Goal: Information Seeking & Learning: Learn about a topic

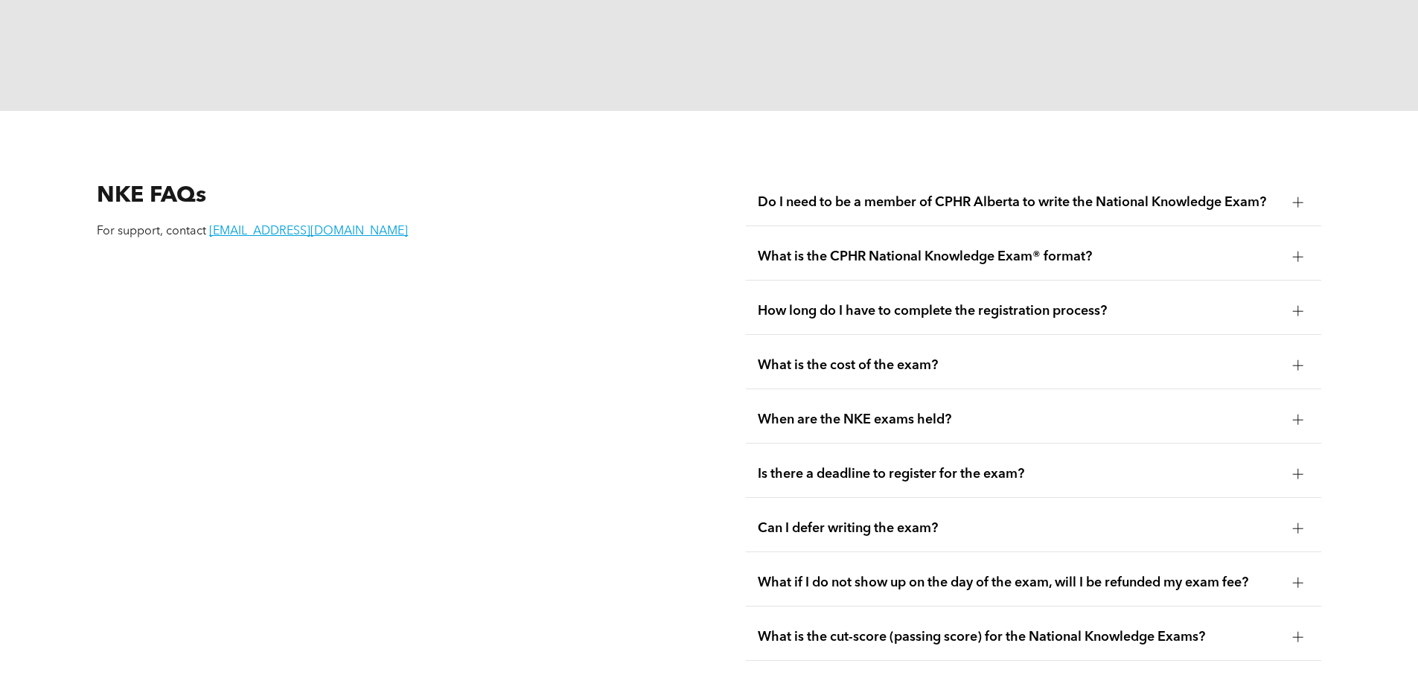
scroll to position [1935, 0]
click at [917, 301] on span "How long do I have to complete the registration process?" at bounding box center [1019, 309] width 523 height 16
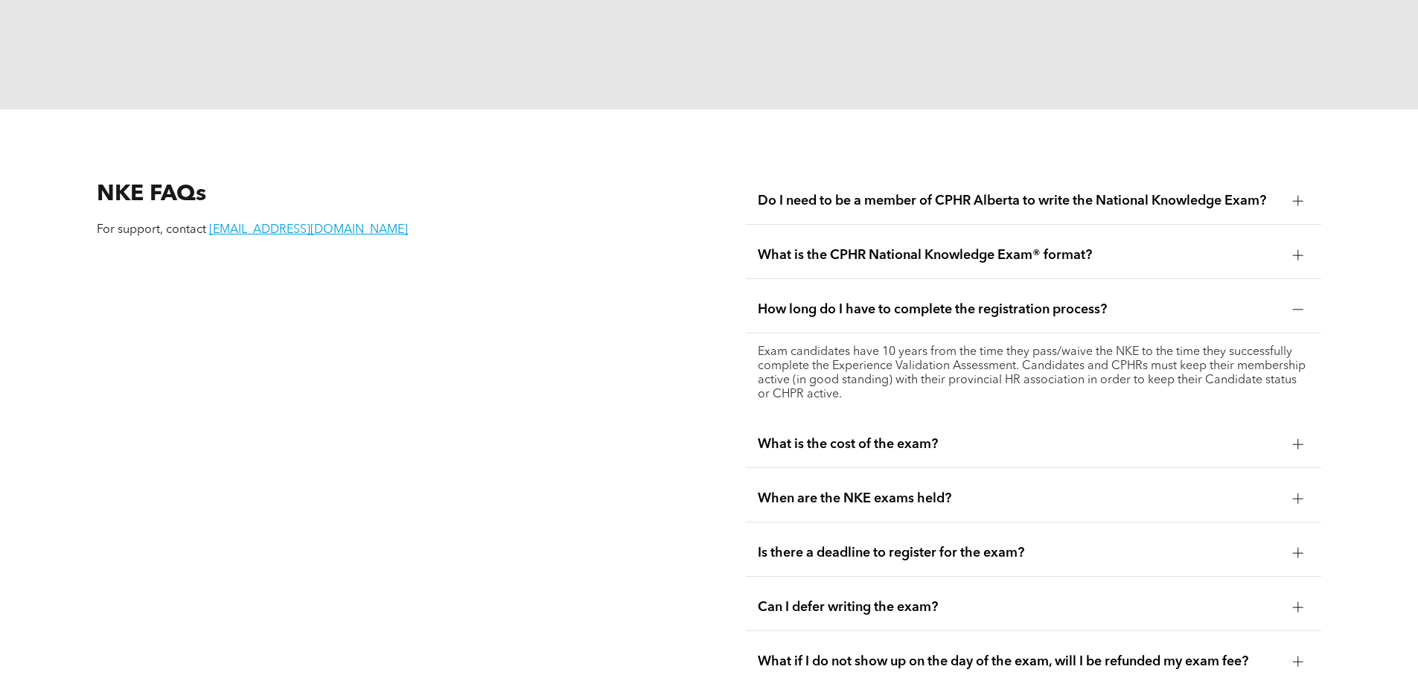
click at [936, 301] on span "How long do I have to complete the registration process?" at bounding box center [1019, 309] width 523 height 16
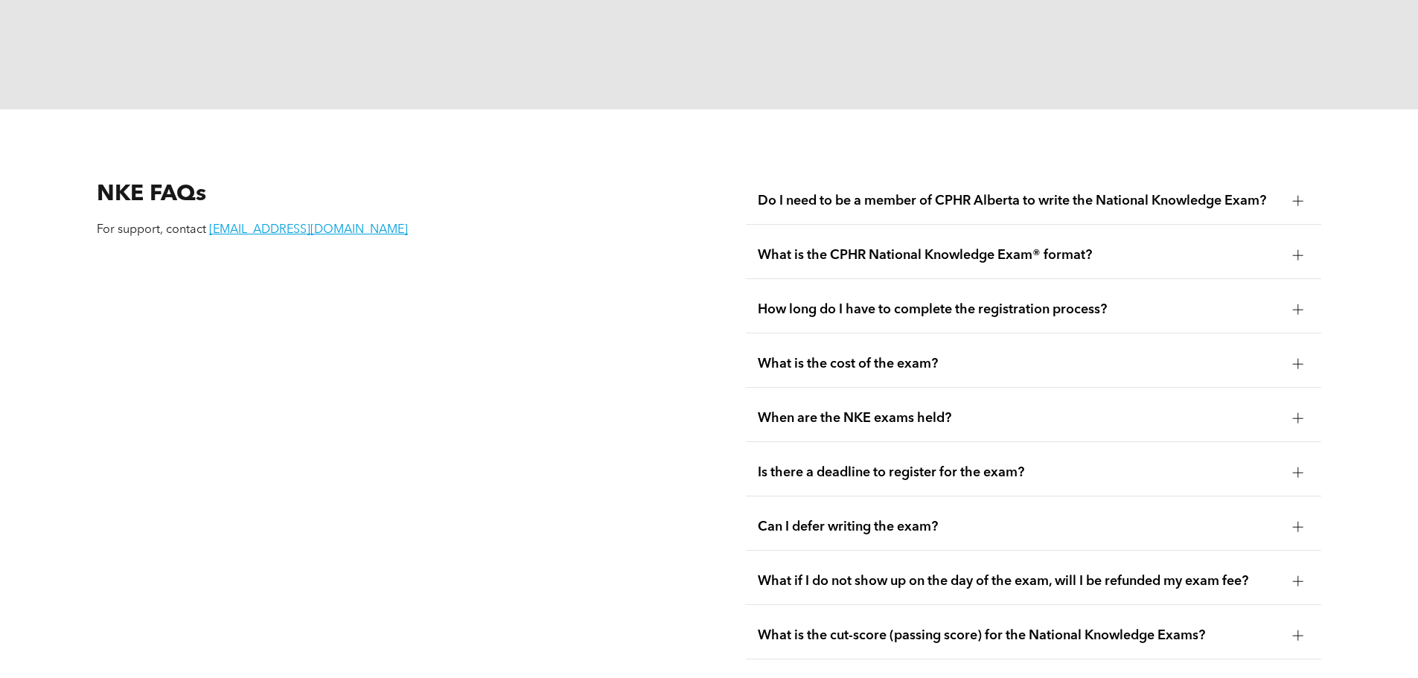
click at [909, 342] on div "What is the cost of the exam?" at bounding box center [1033, 364] width 575 height 47
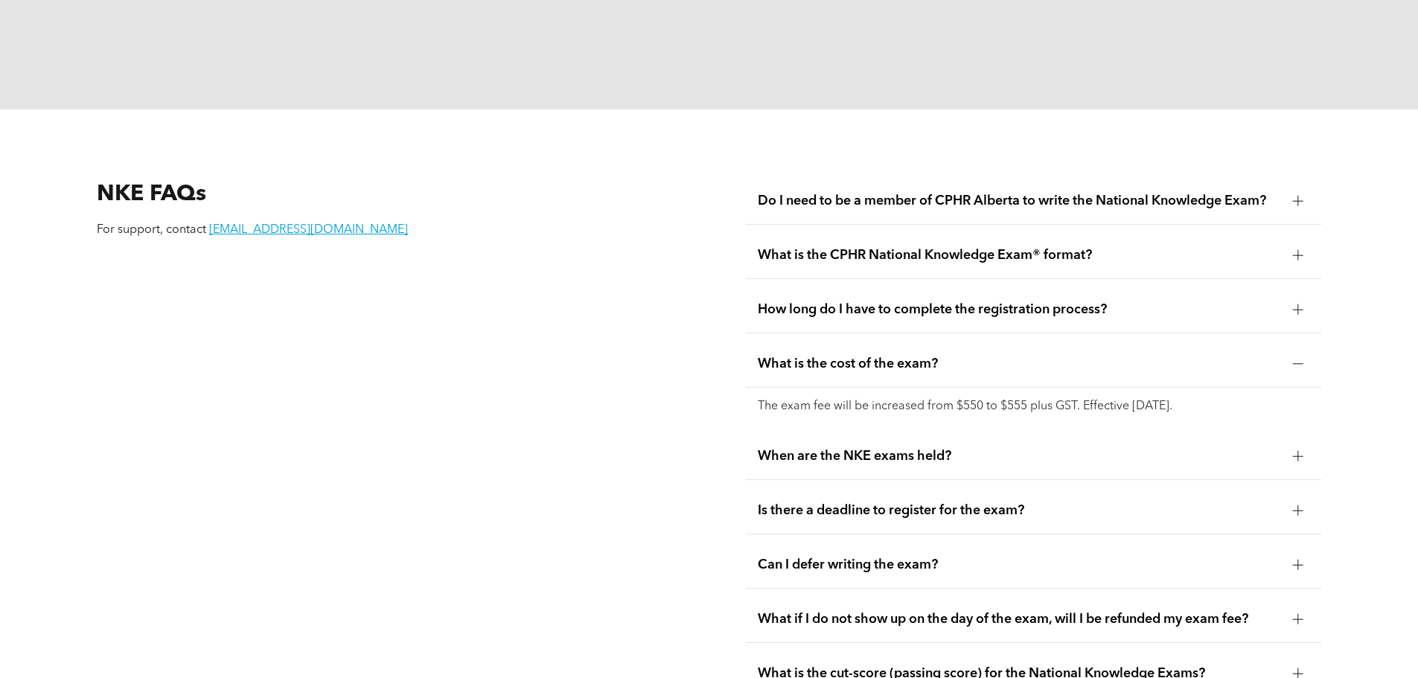
click at [910, 356] on span "What is the cost of the exam?" at bounding box center [1019, 364] width 523 height 16
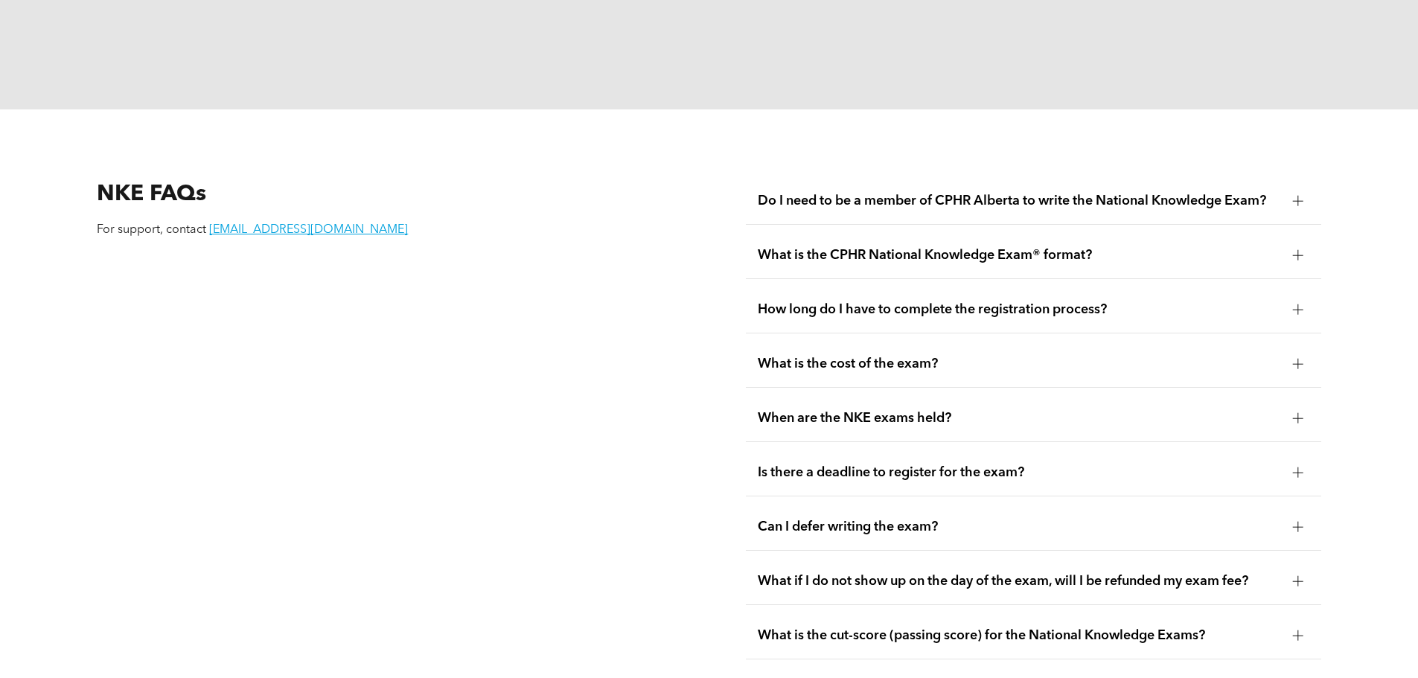
click at [882, 410] on span "When are the NKE exams held?" at bounding box center [1019, 418] width 523 height 16
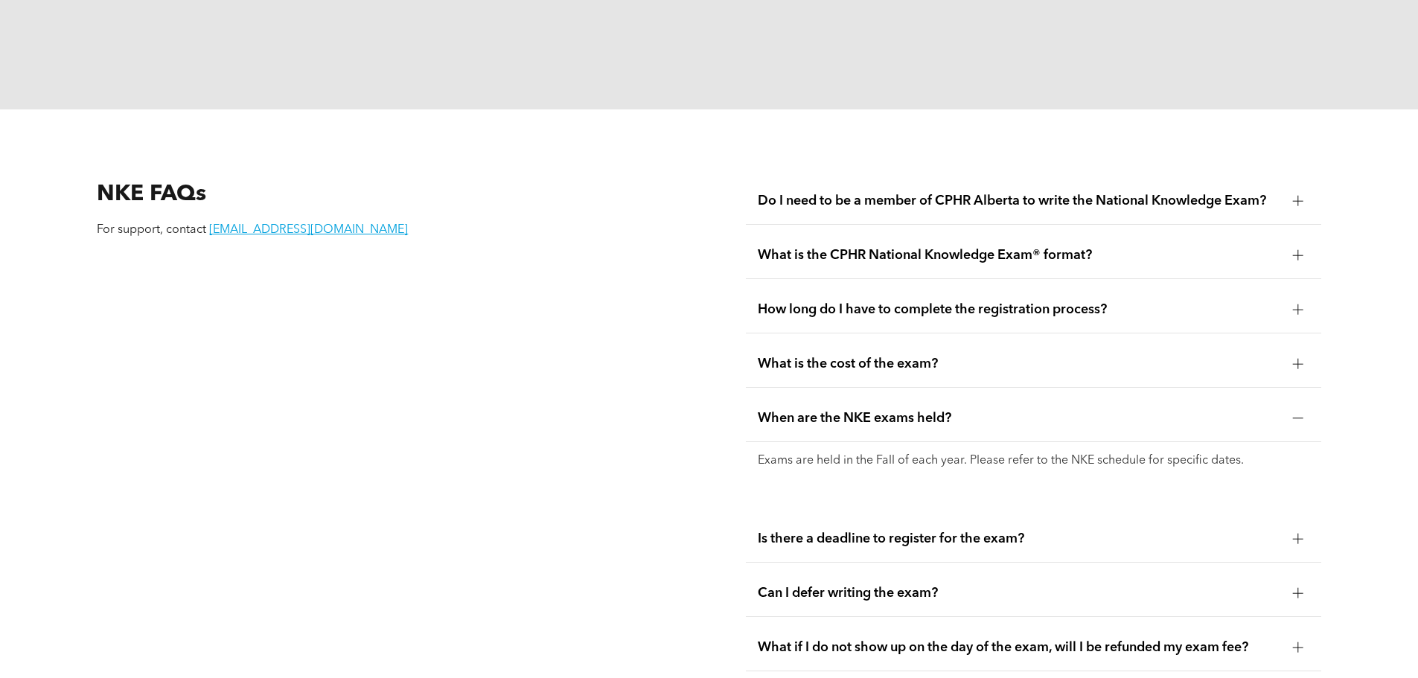
click at [883, 410] on span "When are the NKE exams held?" at bounding box center [1019, 418] width 523 height 16
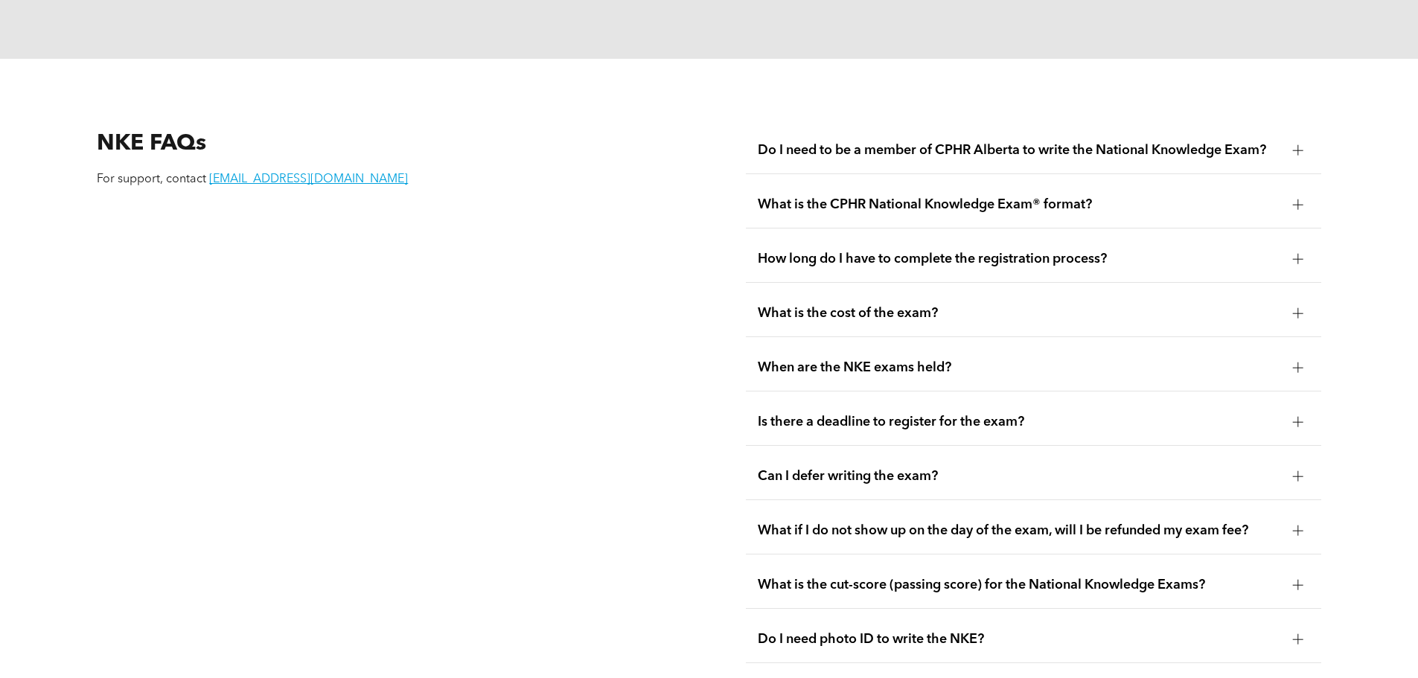
scroll to position [2009, 0]
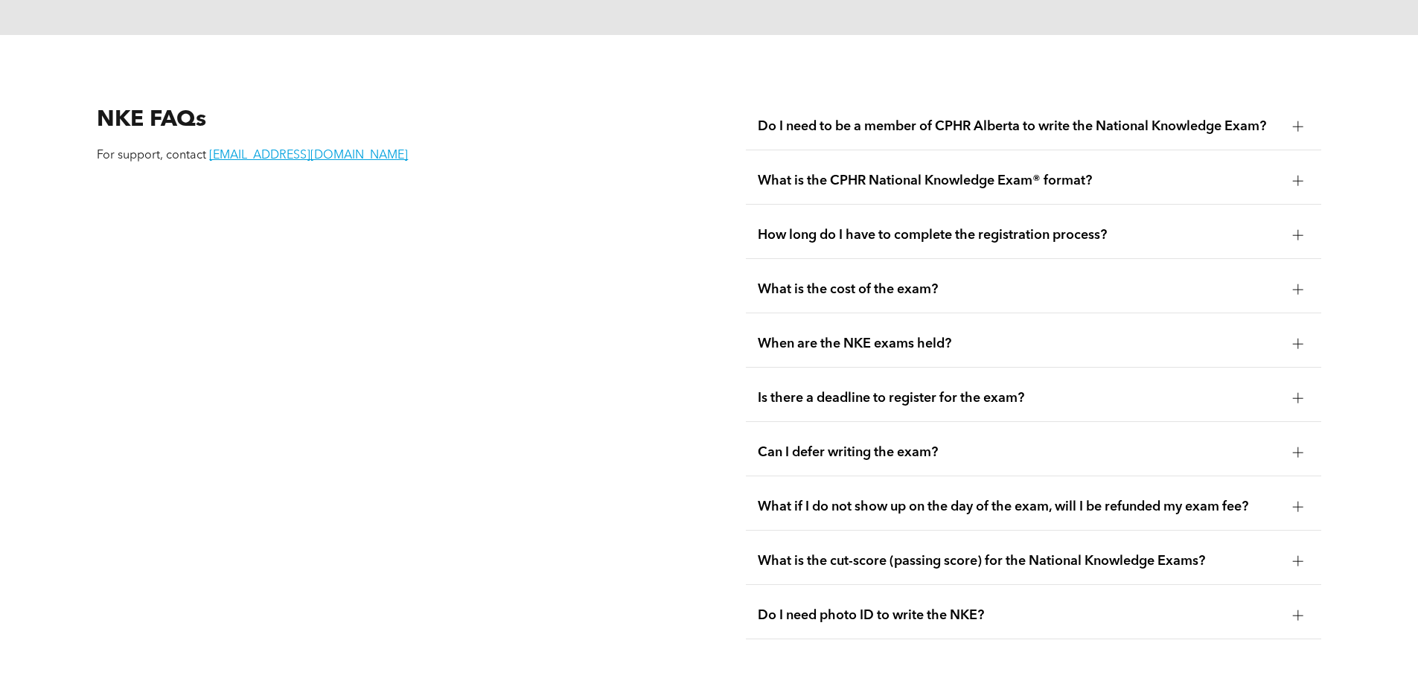
click at [905, 390] on span "Is there a deadline to register for the exam?" at bounding box center [1019, 398] width 523 height 16
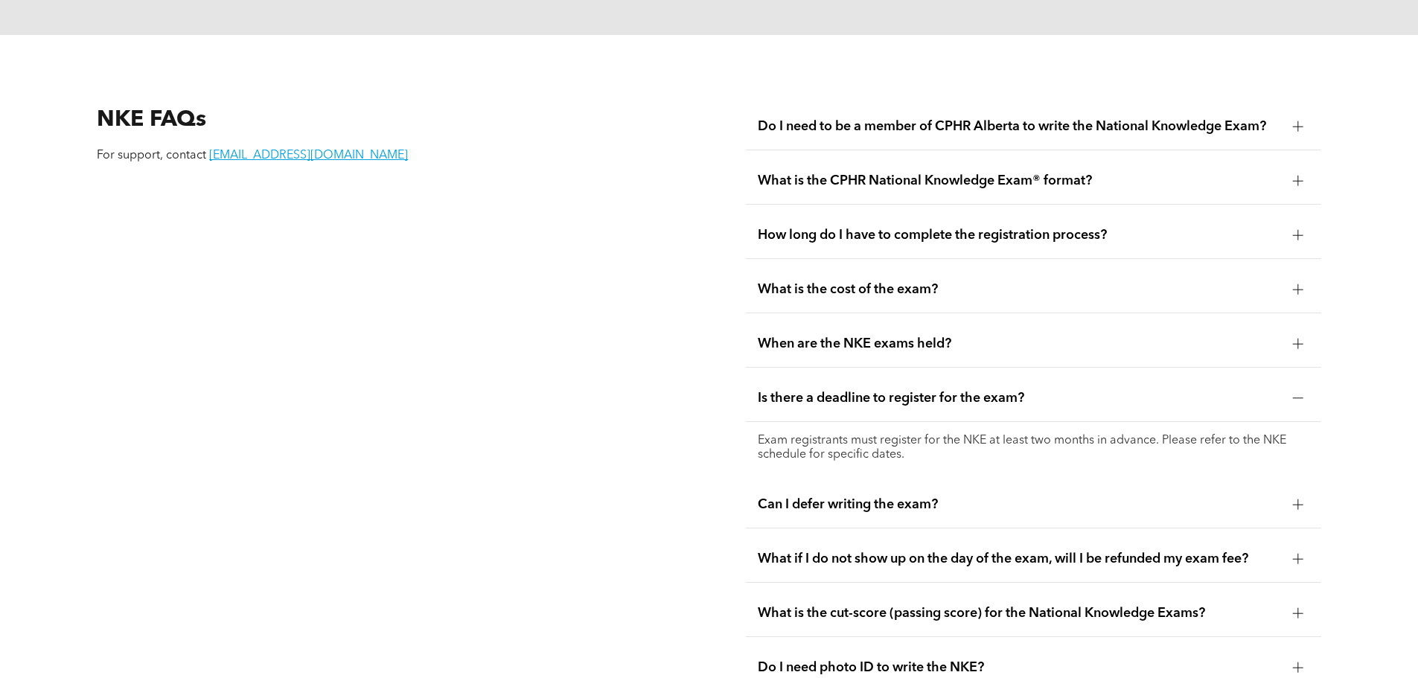
click at [874, 390] on span "Is there a deadline to register for the exam?" at bounding box center [1019, 398] width 523 height 16
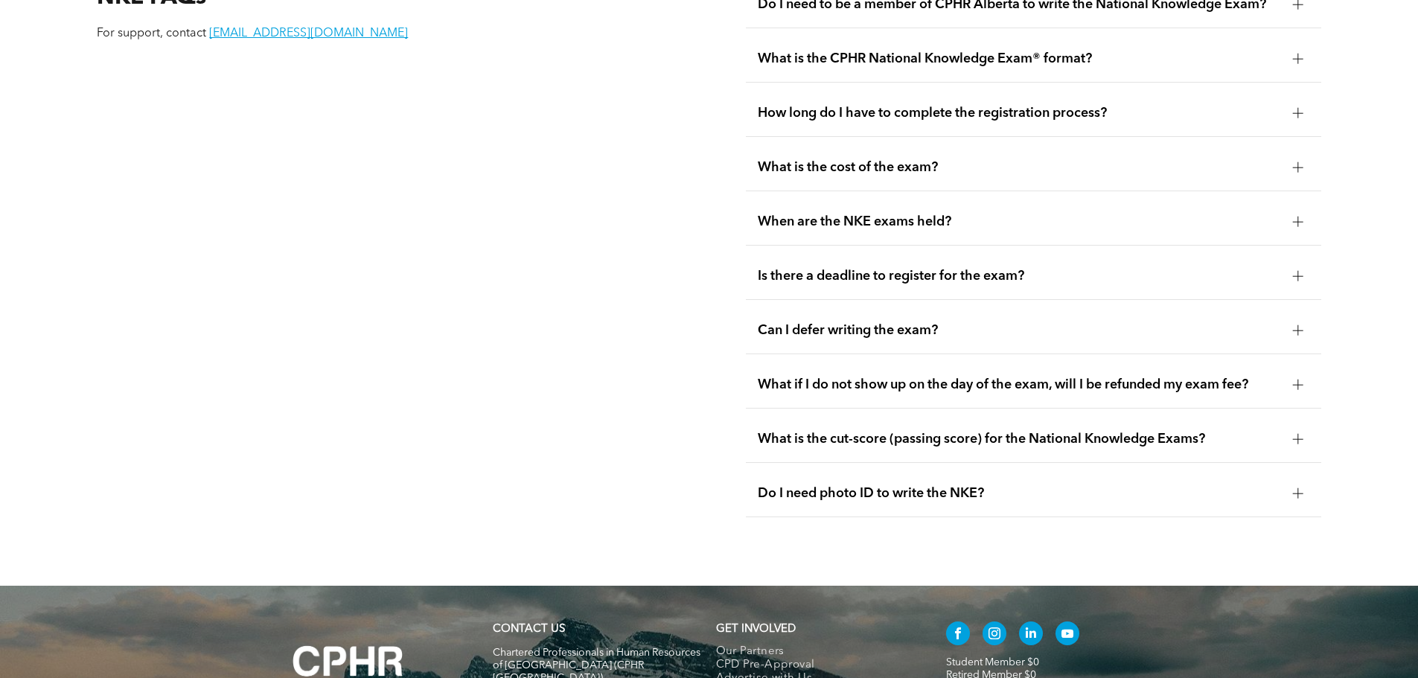
scroll to position [2158, 0]
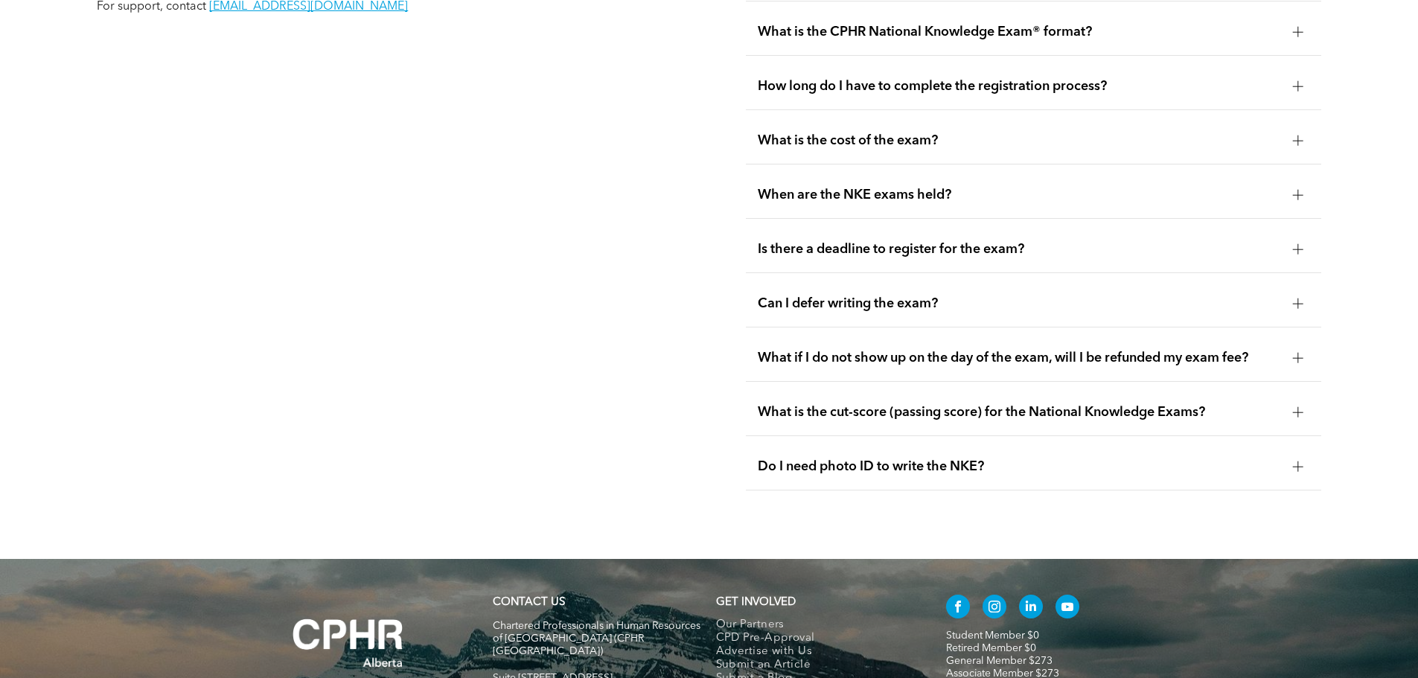
click at [878, 295] on span "Can I defer writing the exam?" at bounding box center [1019, 303] width 523 height 16
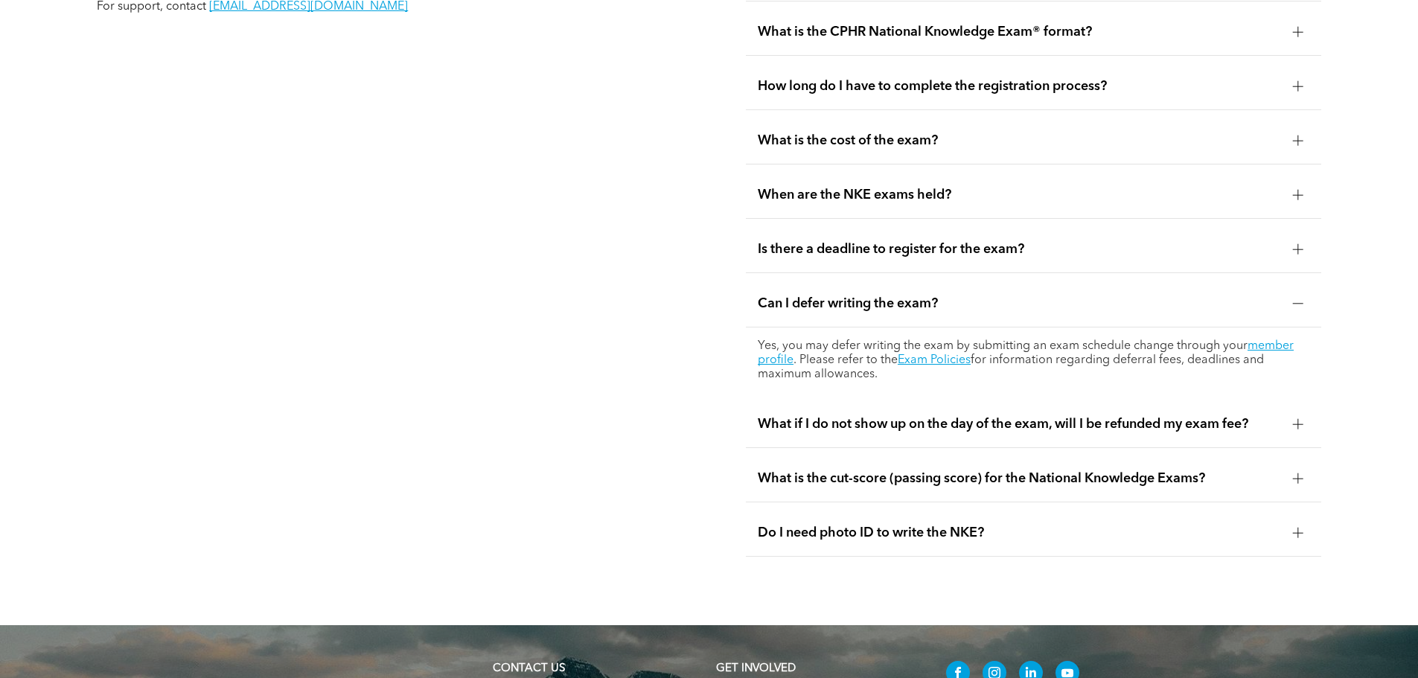
click at [878, 295] on span "Can I defer writing the exam?" at bounding box center [1019, 303] width 523 height 16
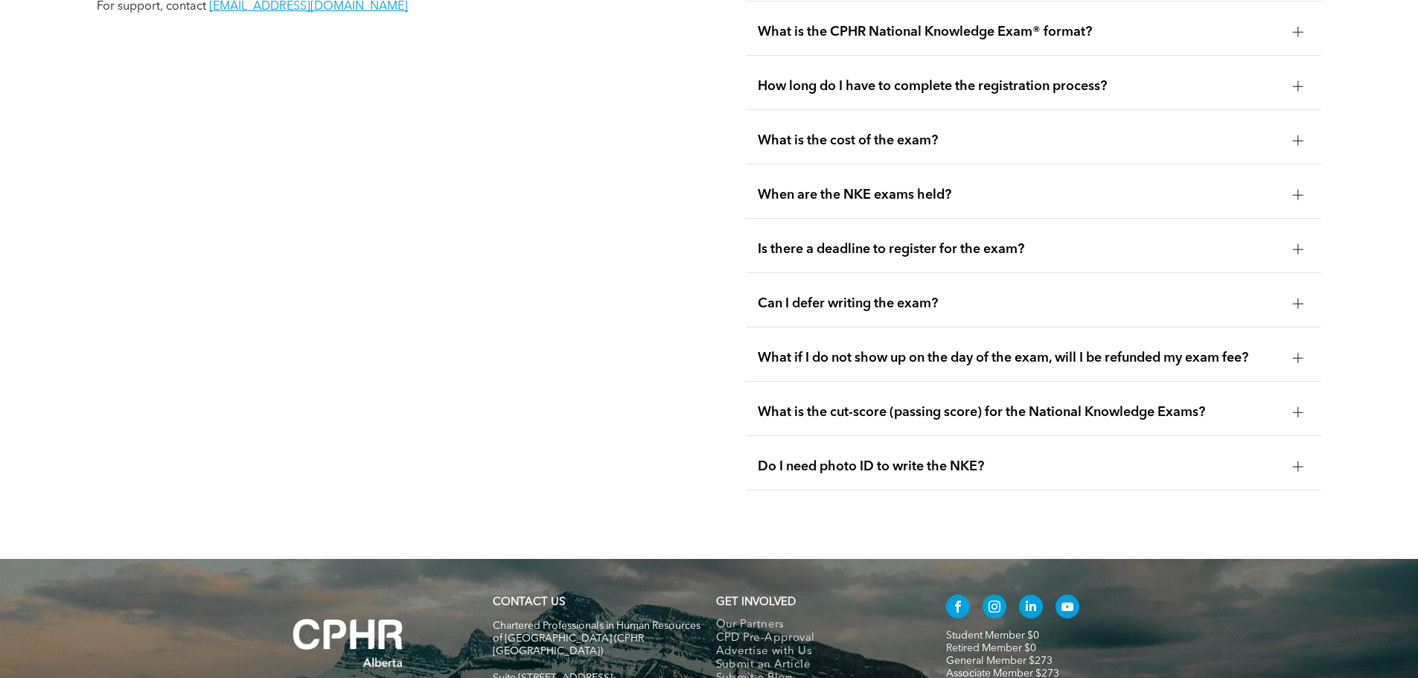
click at [900, 241] on span "Is there a deadline to register for the exam?" at bounding box center [1019, 249] width 523 height 16
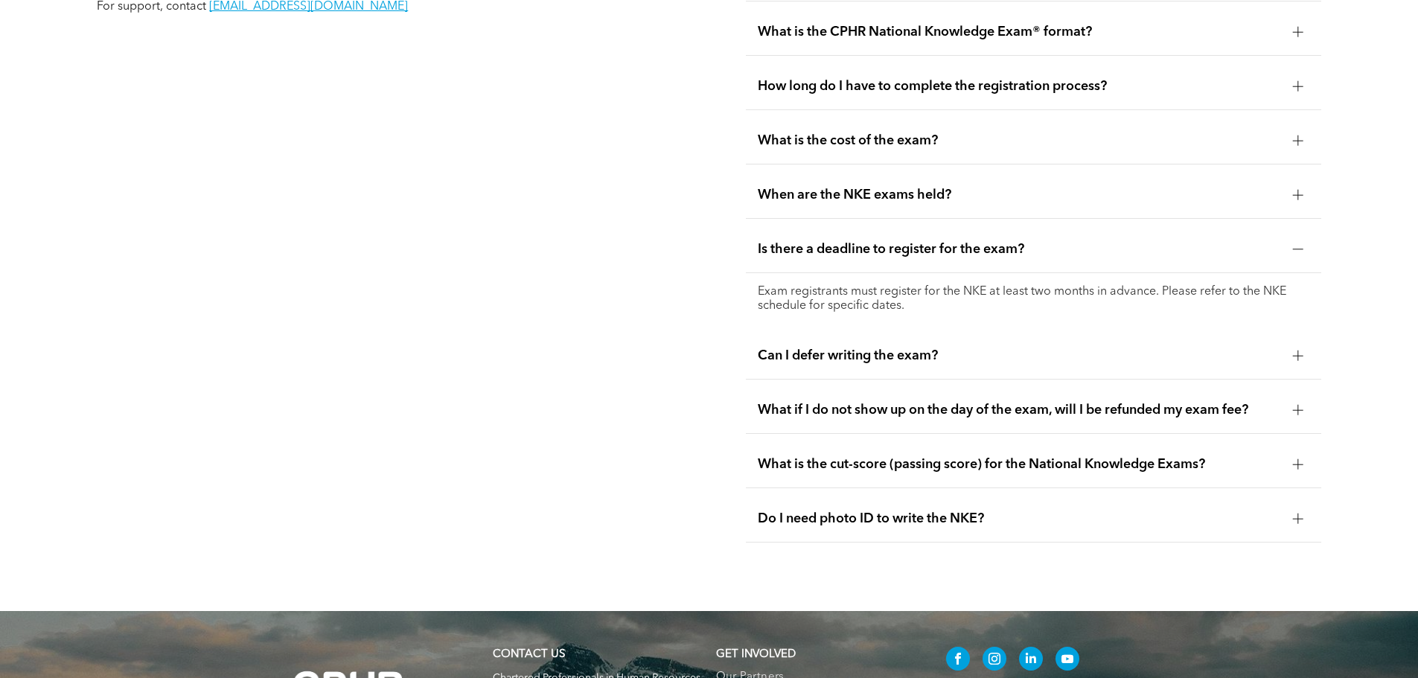
click at [900, 241] on span "Is there a deadline to register for the exam?" at bounding box center [1019, 249] width 523 height 16
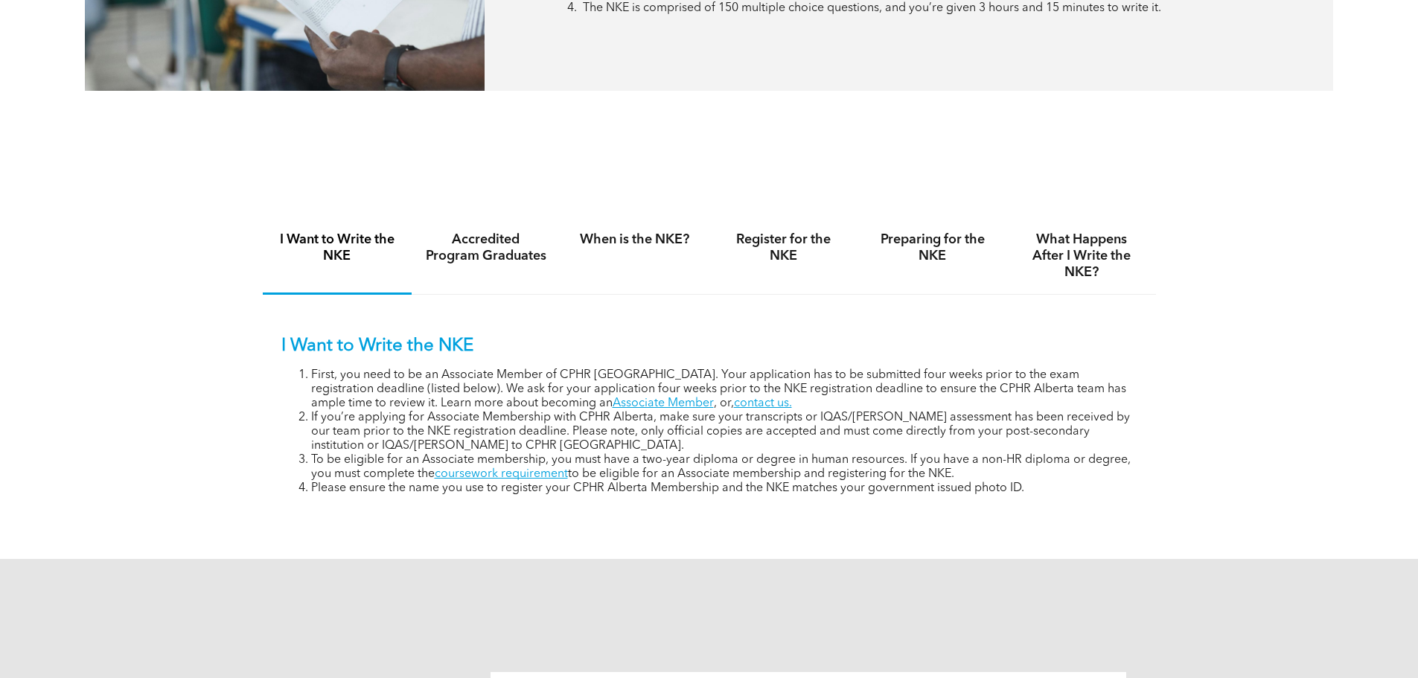
scroll to position [893, 0]
click at [939, 250] on h4 "Preparing for the NKE" at bounding box center [932, 248] width 122 height 33
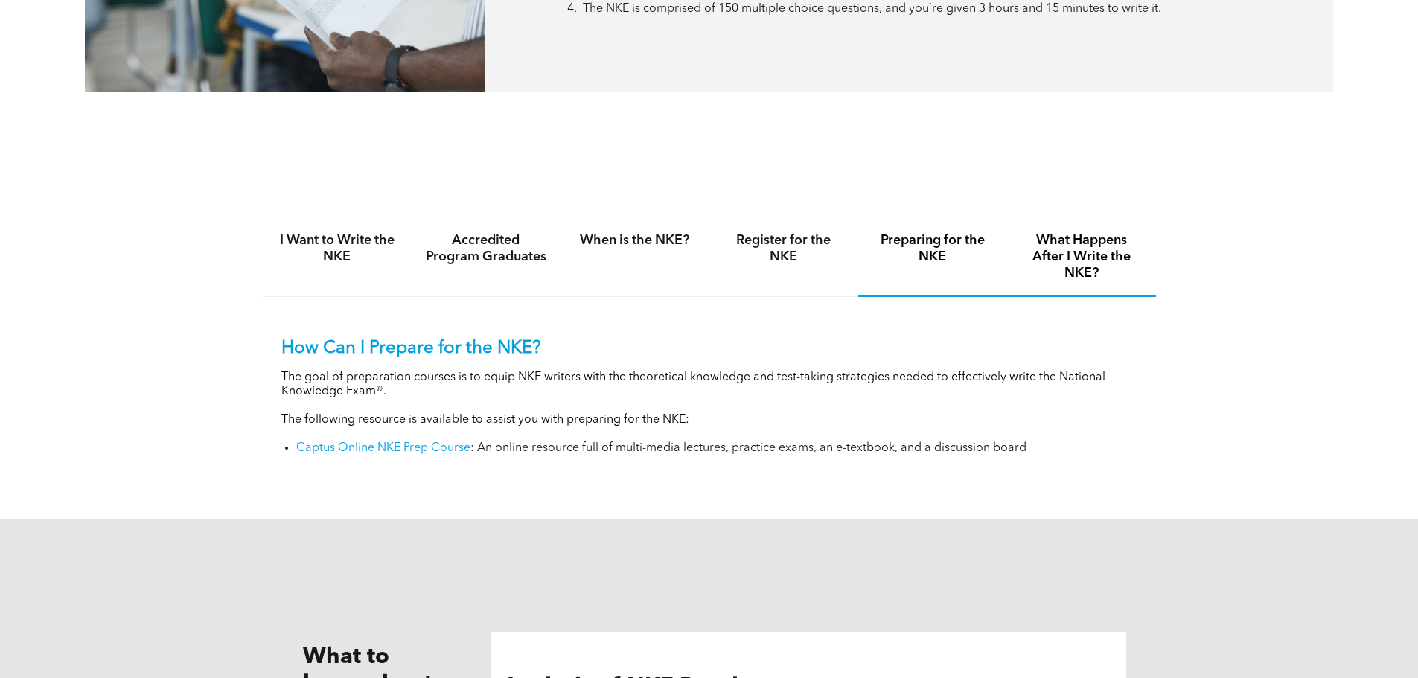
click at [1083, 259] on h4 "What Happens After I Write the NKE?" at bounding box center [1081, 256] width 122 height 49
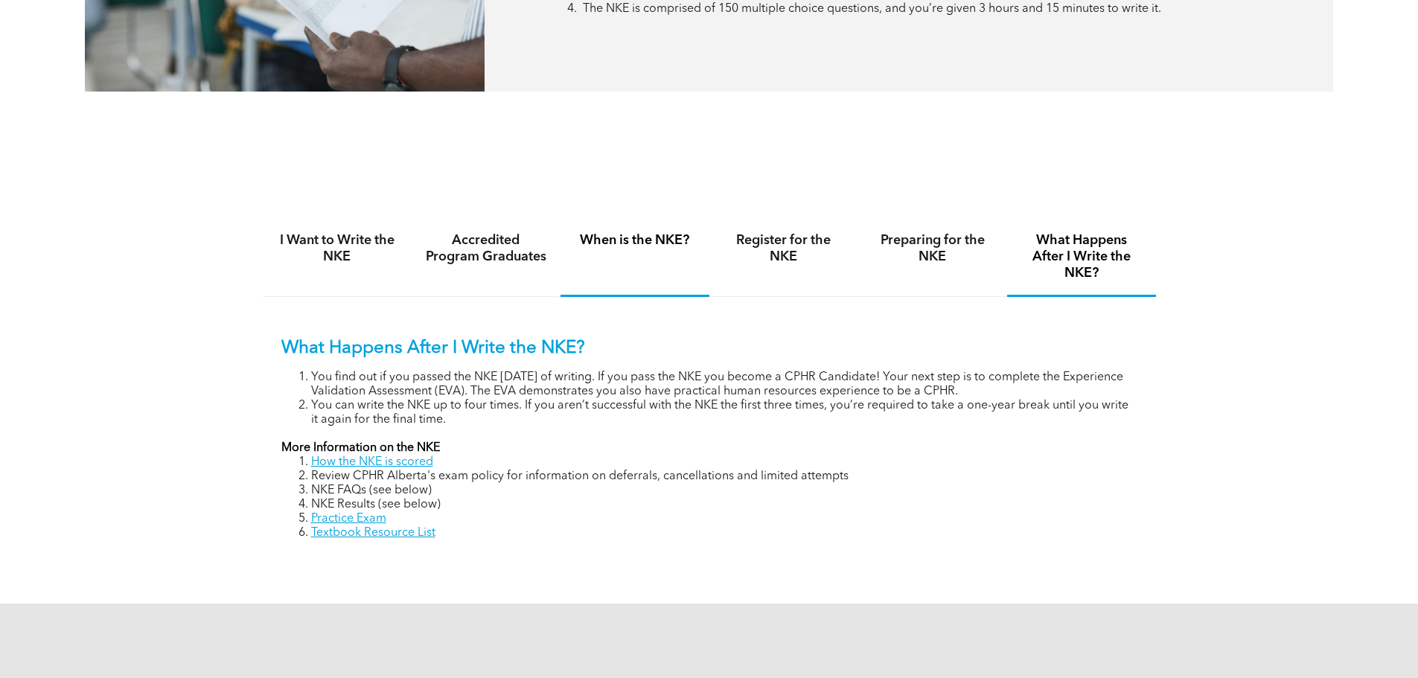
click at [627, 247] on div "When is the NKE?" at bounding box center [634, 258] width 149 height 78
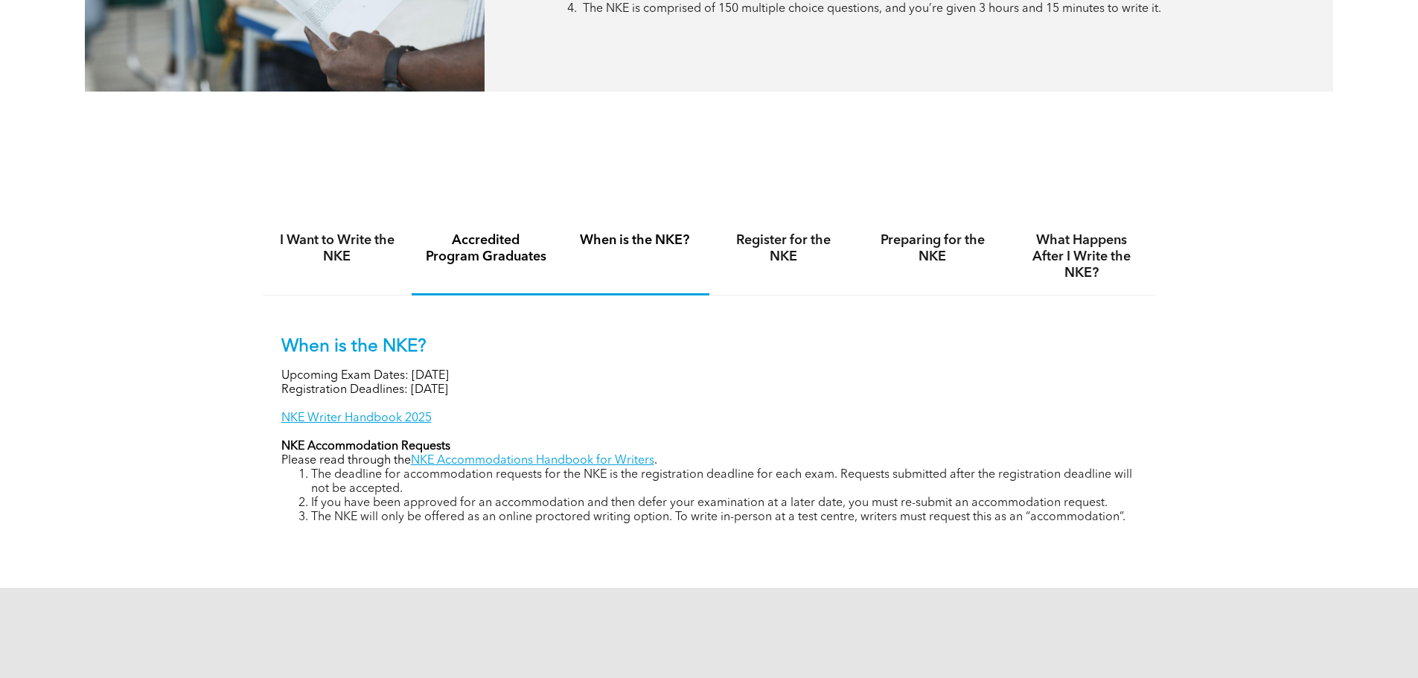
click at [493, 249] on h4 "Accredited Program Graduates" at bounding box center [486, 248] width 122 height 33
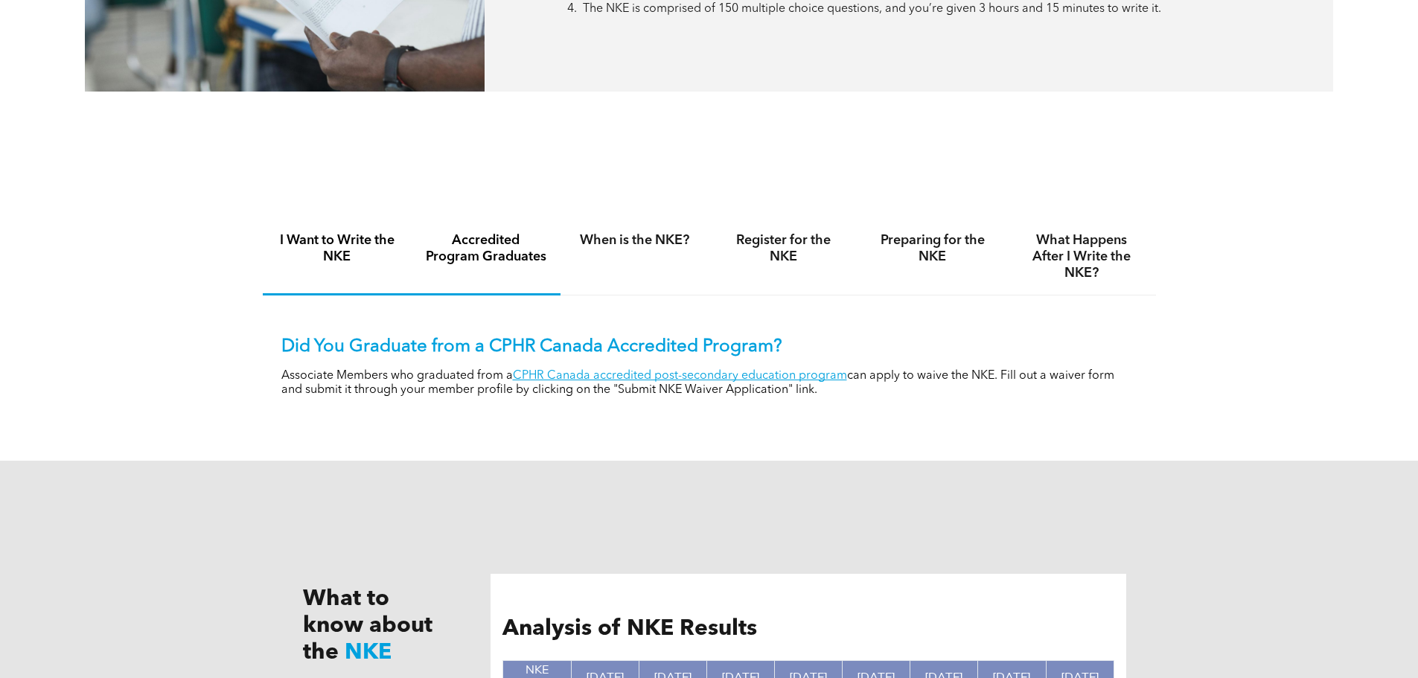
click at [316, 244] on h4 "I Want to Write the NKE" at bounding box center [337, 248] width 122 height 33
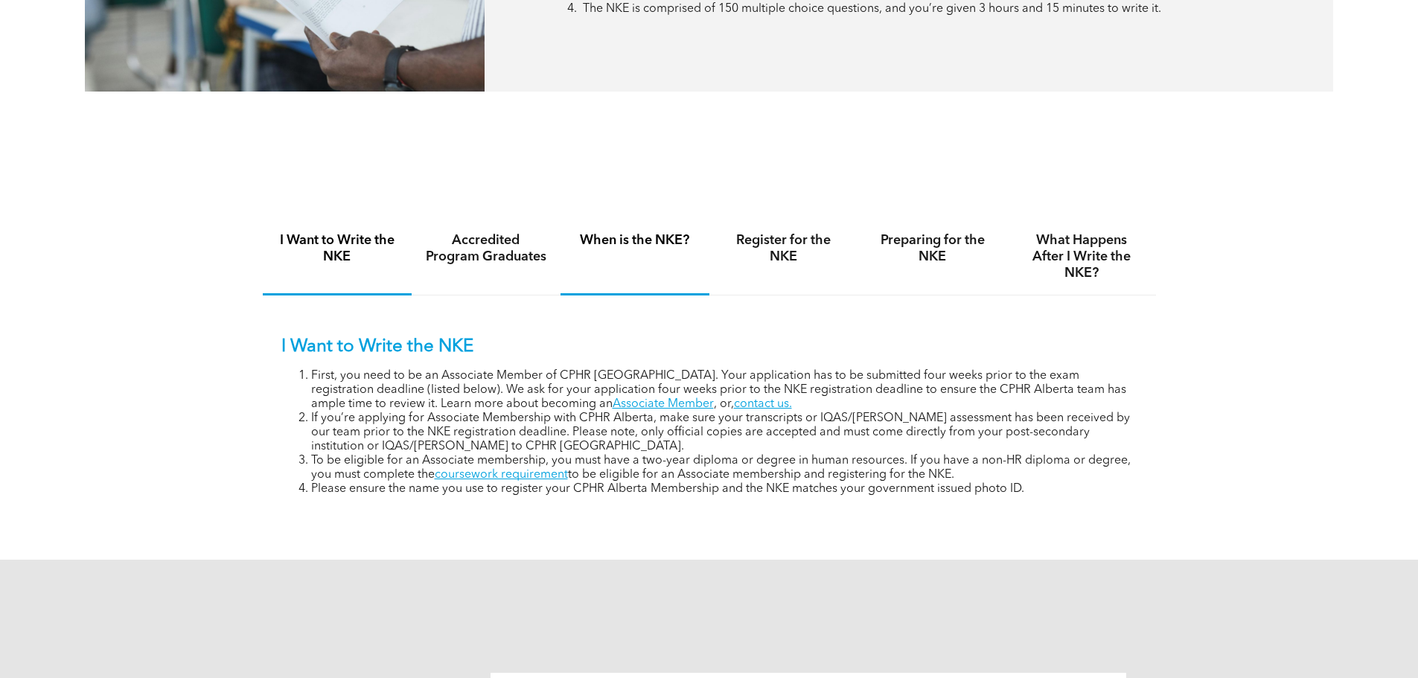
click at [635, 246] on div "When is the NKE?" at bounding box center [634, 257] width 149 height 77
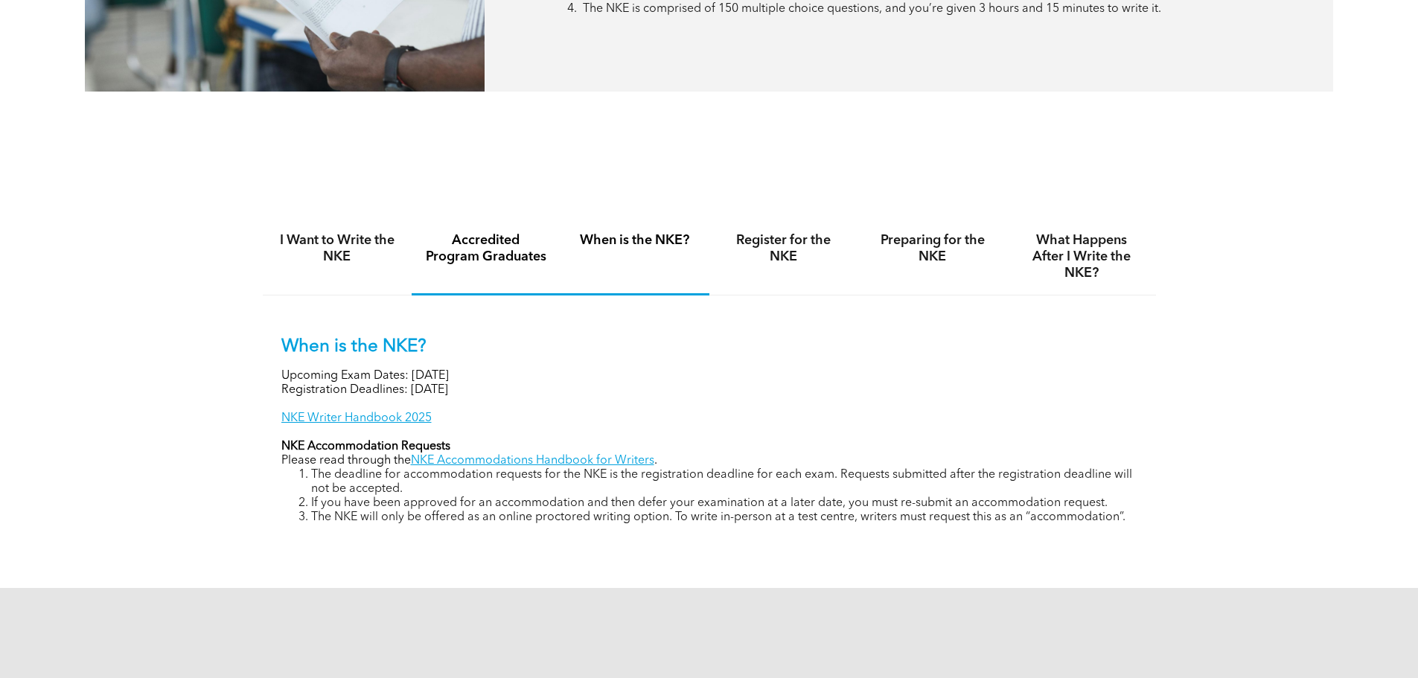
click at [480, 254] on h4 "Accredited Program Graduates" at bounding box center [486, 248] width 122 height 33
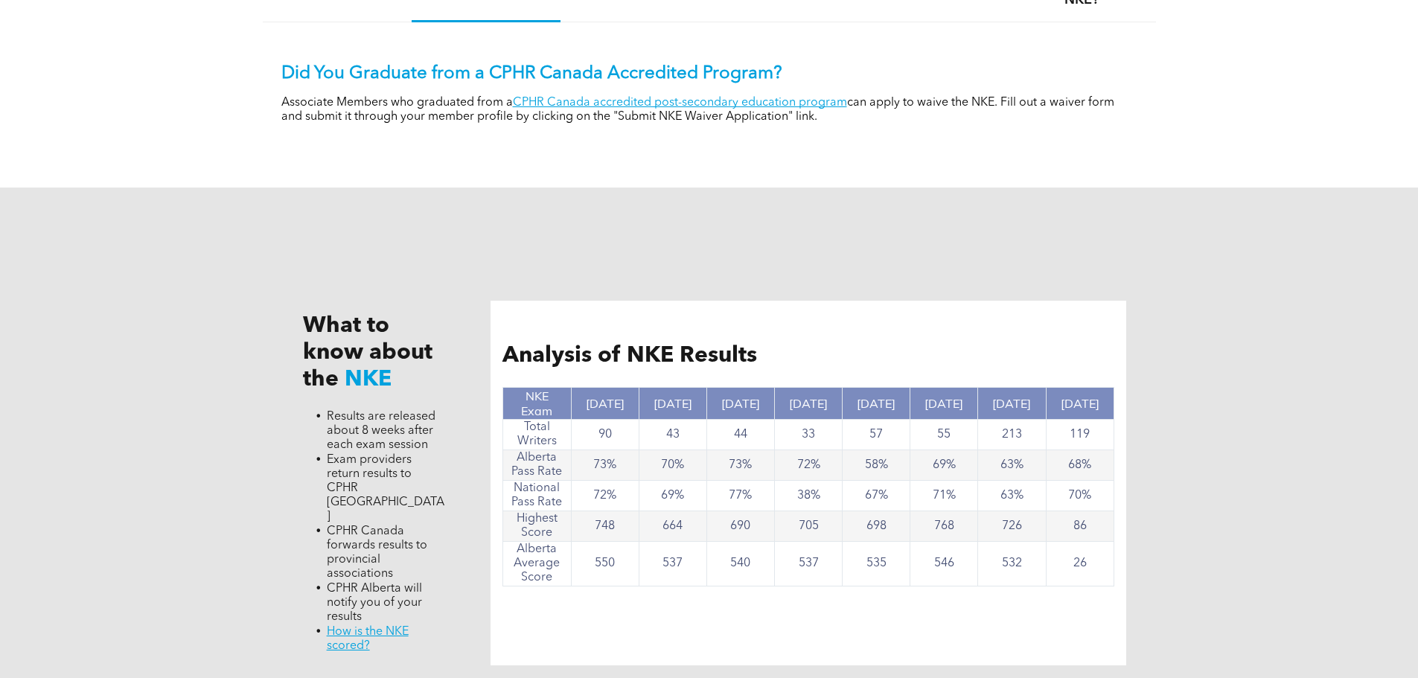
scroll to position [1002, 0]
